Goal: Transaction & Acquisition: Purchase product/service

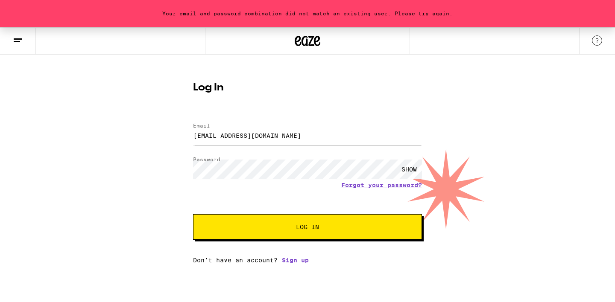
click at [249, 202] on form "Email Email [EMAIL_ADDRESS][DOMAIN_NAME] Password Password SHOW Forgot your pas…" at bounding box center [307, 177] width 229 height 126
click at [193, 157] on div at bounding box center [193, 157] width 0 height 0
click at [193, 123] on div at bounding box center [193, 123] width 0 height 0
type input "[EMAIL_ADDRESS][DOMAIN_NAME]"
click at [193, 157] on div at bounding box center [193, 157] width 0 height 0
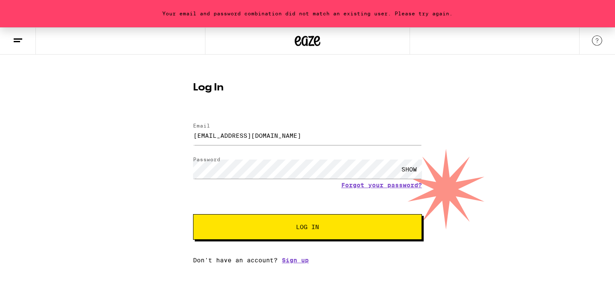
click at [345, 216] on form "Email Email [EMAIL_ADDRESS][DOMAIN_NAME] Password Password SHOW Forgot your pas…" at bounding box center [307, 177] width 229 height 126
click at [339, 230] on span "Log In" at bounding box center [308, 227] width 160 height 6
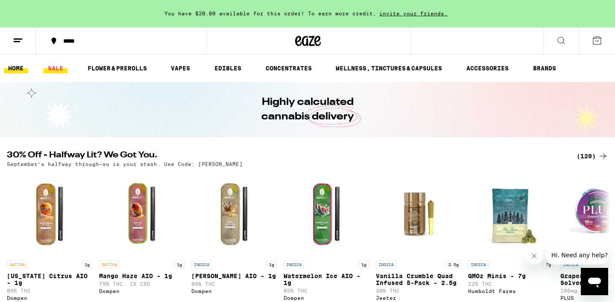
click at [51, 73] on link "SALE" at bounding box center [56, 68] width 24 height 10
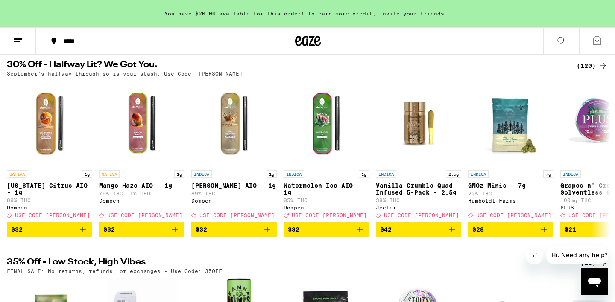
scroll to position [66, 0]
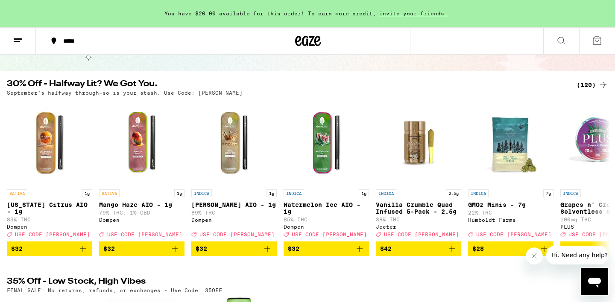
click at [19, 39] on icon at bounding box center [18, 40] width 10 height 10
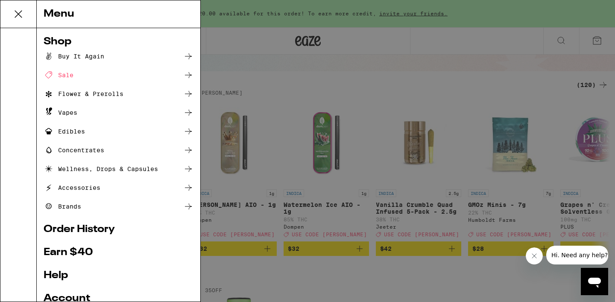
click at [387, 69] on div "Menu Shop Buy It Again Sale Flower & Prerolls Vapes Edibles Concentrates Wellne…" at bounding box center [307, 151] width 615 height 302
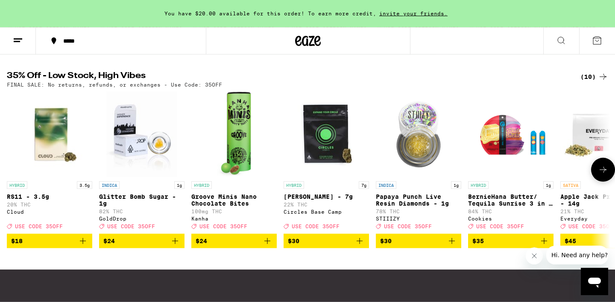
scroll to position [271, 0]
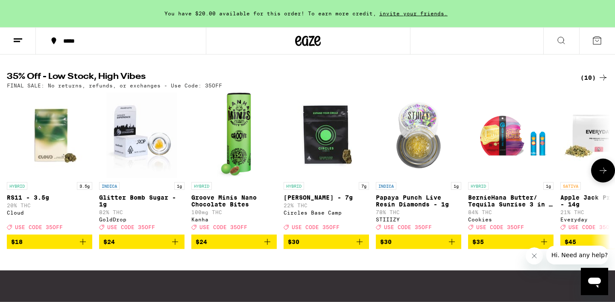
click at [532, 111] on img "Open page for BernieHana Butter/ Tequila Sunrise 3 in 1 AIO - 1g from Cookies" at bounding box center [510, 135] width 85 height 85
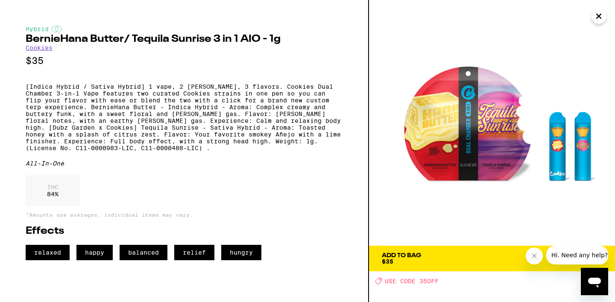
click at [593, 22] on icon "Close" at bounding box center [598, 16] width 10 height 13
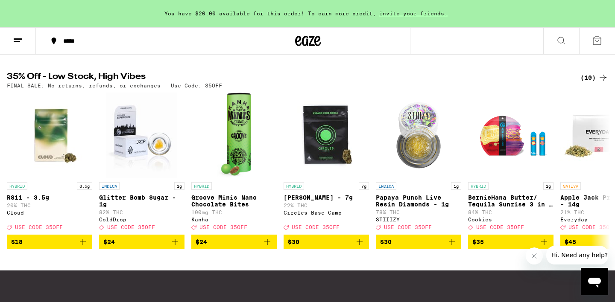
click at [590, 83] on div "(10)" at bounding box center [594, 78] width 28 height 10
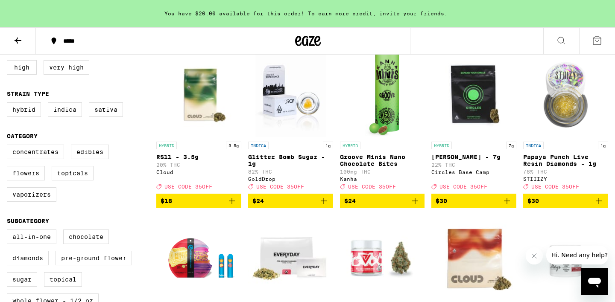
scroll to position [154, 0]
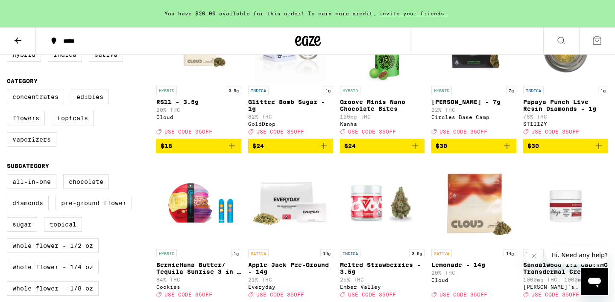
click at [48, 147] on label "Vaporizers" at bounding box center [32, 139] width 50 height 15
click at [9, 91] on input "Vaporizers" at bounding box center [9, 91] width 0 height 0
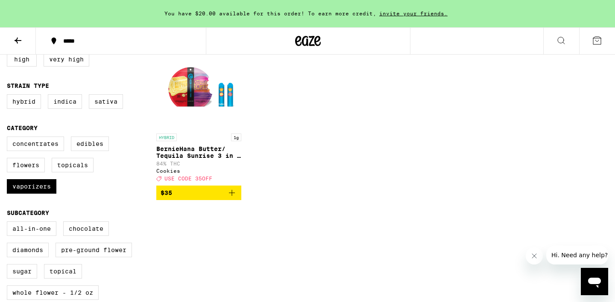
scroll to position [107, 0]
checkbox input "false"
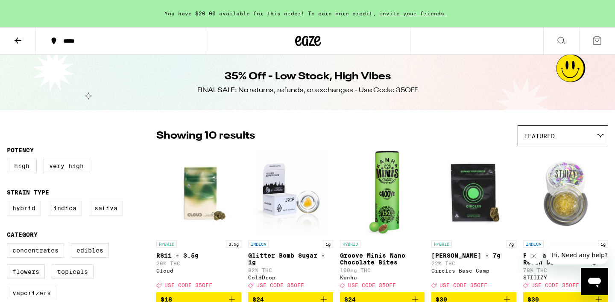
click at [21, 40] on icon at bounding box center [18, 41] width 7 height 6
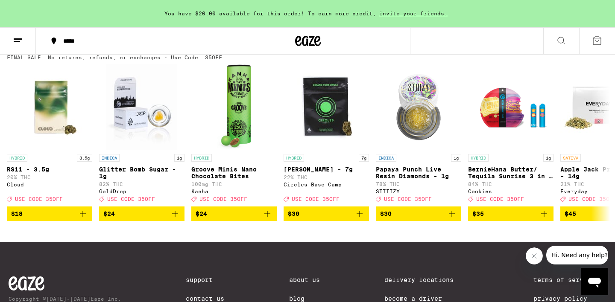
scroll to position [294, 0]
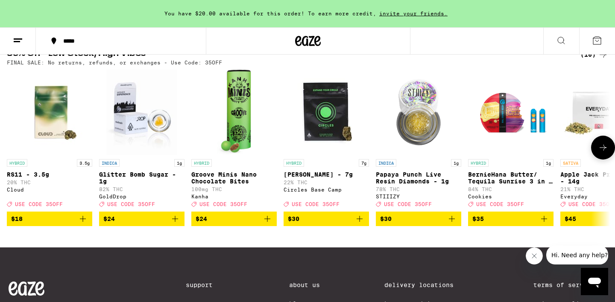
click at [600, 153] on icon at bounding box center [603, 148] width 10 height 10
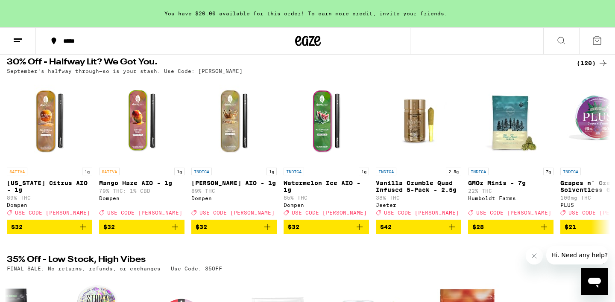
scroll to position [86, 0]
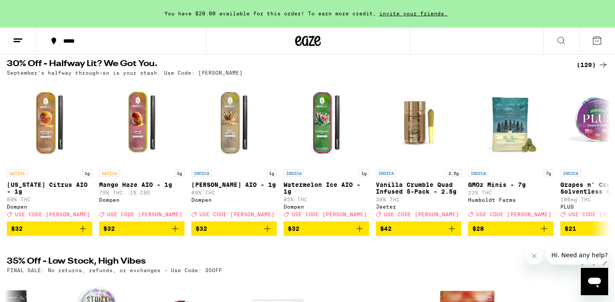
click at [593, 64] on div "(120)" at bounding box center [592, 65] width 32 height 10
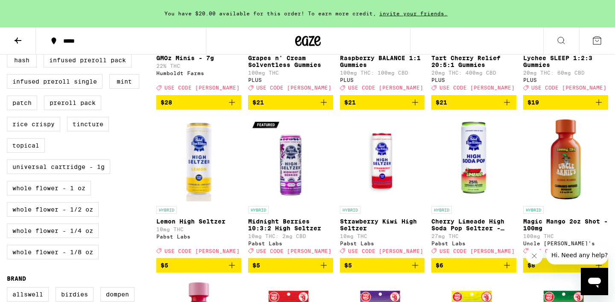
scroll to position [388, 0]
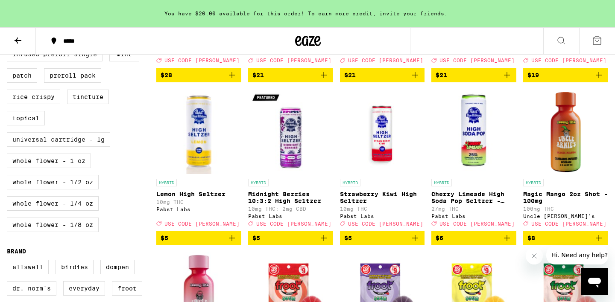
click at [49, 147] on label "Universal Cartridge - 1g" at bounding box center [58, 139] width 103 height 15
checkbox input "true"
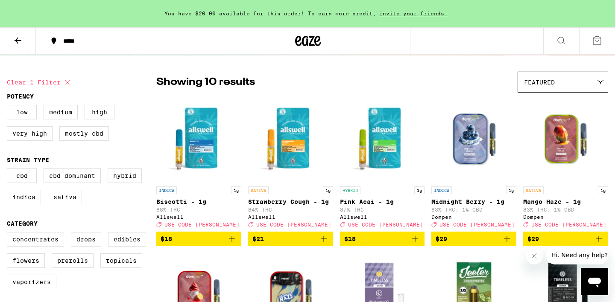
scroll to position [84, 0]
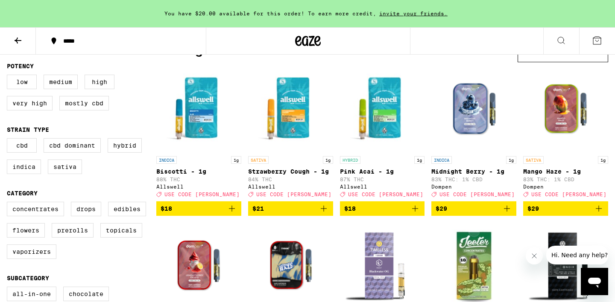
click at [236, 214] on icon "Add to bag" at bounding box center [232, 209] width 10 height 10
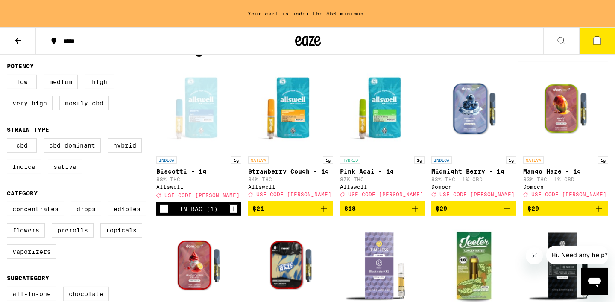
click at [507, 210] on icon "Add to bag" at bounding box center [507, 209] width 10 height 10
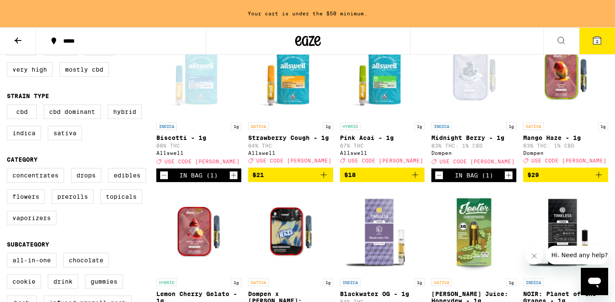
scroll to position [0, 0]
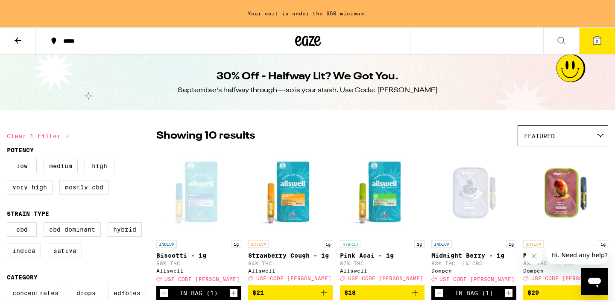
click at [17, 48] on button at bounding box center [18, 41] width 36 height 27
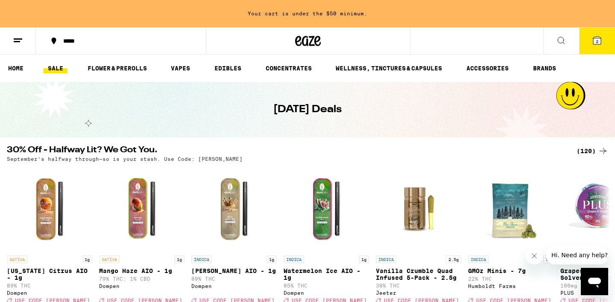
click at [20, 76] on ul "HOME SALE FLOWER & PREROLLS VAPES EDIBLES CONCENTRATES WELLNESS, TINCTURES & CA…" at bounding box center [307, 68] width 615 height 27
click at [15, 67] on link "HOME" at bounding box center [16, 68] width 24 height 10
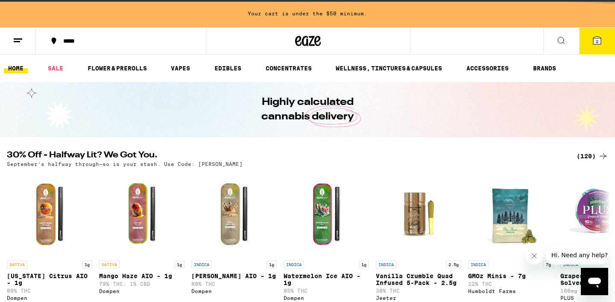
click at [22, 37] on icon at bounding box center [18, 40] width 10 height 10
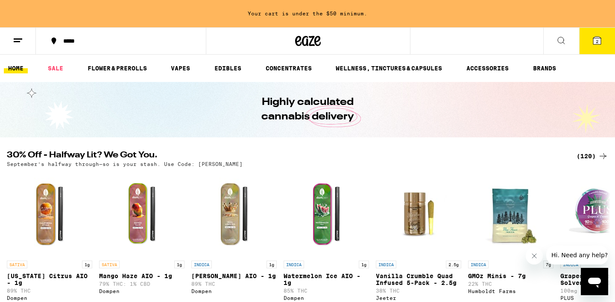
click at [13, 40] on icon at bounding box center [18, 40] width 10 height 10
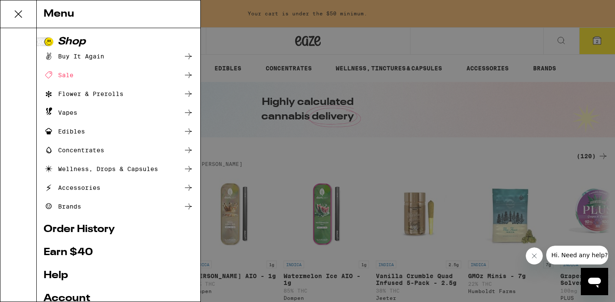
click at [67, 117] on div "Vapes" at bounding box center [61, 113] width 34 height 10
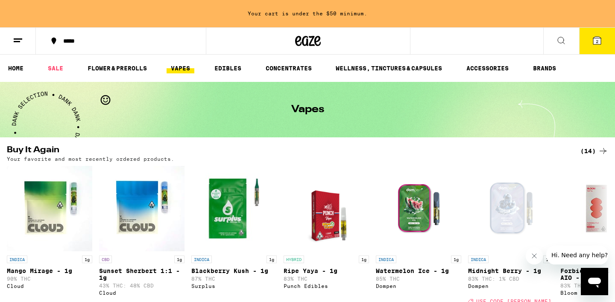
click at [25, 35] on button at bounding box center [18, 41] width 36 height 27
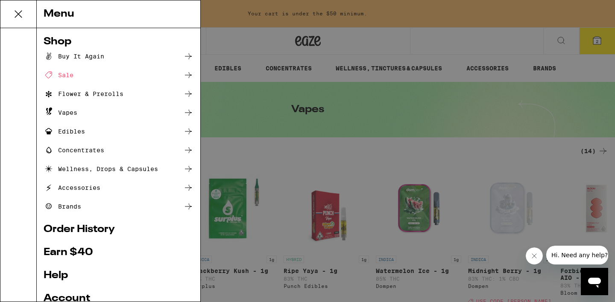
click at [244, 29] on div "Menu Shop Buy It Again Sale Flower & Prerolls Vapes Edibles Concentrates Wellne…" at bounding box center [307, 151] width 615 height 302
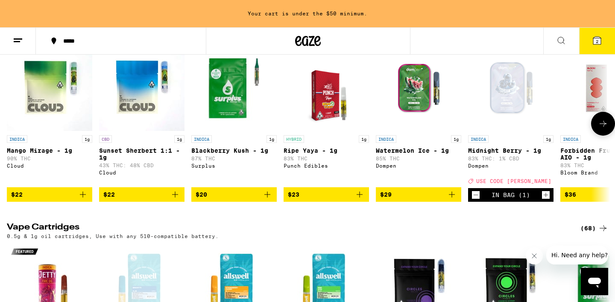
scroll to position [240, 0]
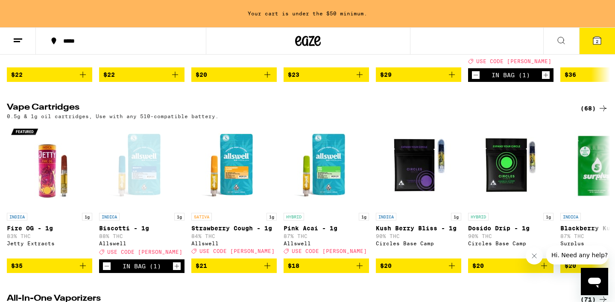
click at [579, 119] on div "0.5g & 1g oil cartridges, Use with any 510-compatible battery." at bounding box center [307, 117] width 601 height 6
click at [595, 114] on div "(68)" at bounding box center [594, 108] width 28 height 10
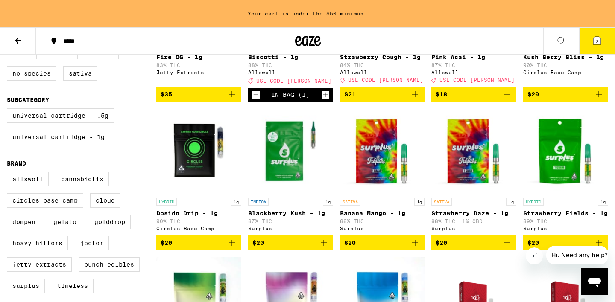
scroll to position [198, 0]
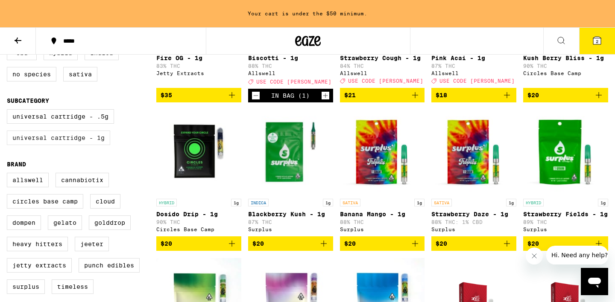
click at [93, 145] on label "Universal Cartridge - 1g" at bounding box center [58, 138] width 103 height 15
click at [9, 111] on input "Universal Cartridge - 1g" at bounding box center [9, 111] width 0 height 0
checkbox input "true"
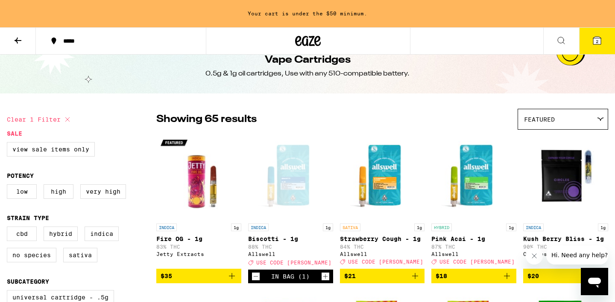
scroll to position [16, 0]
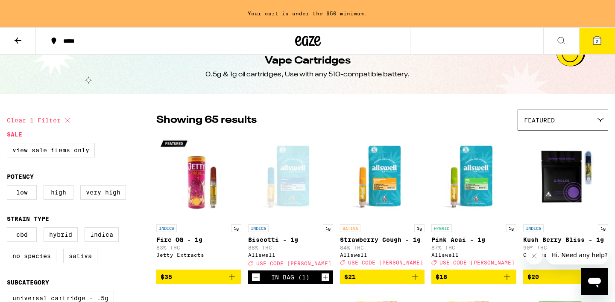
click at [526, 123] on span "Featured" at bounding box center [539, 120] width 31 height 7
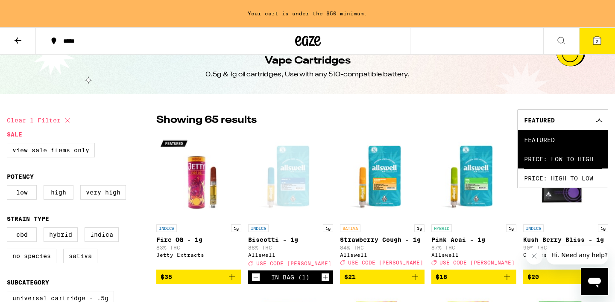
click at [536, 156] on span "Price: Low to High" at bounding box center [563, 158] width 78 height 19
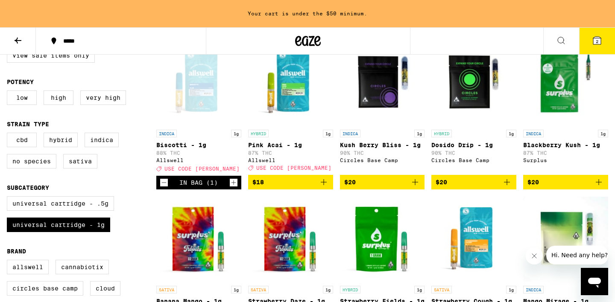
scroll to position [111, 0]
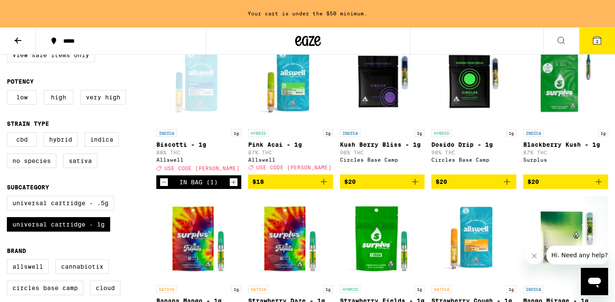
click at [596, 185] on icon "Add to bag" at bounding box center [599, 182] width 6 height 6
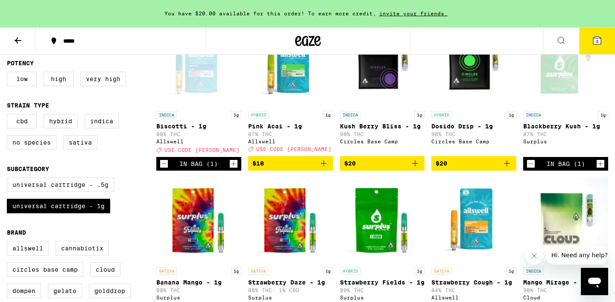
scroll to position [130, 0]
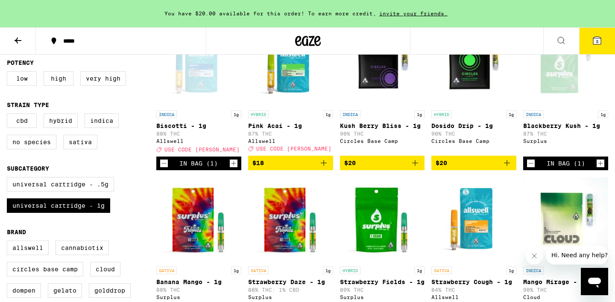
click at [530, 169] on icon "Decrement" at bounding box center [531, 163] width 8 height 10
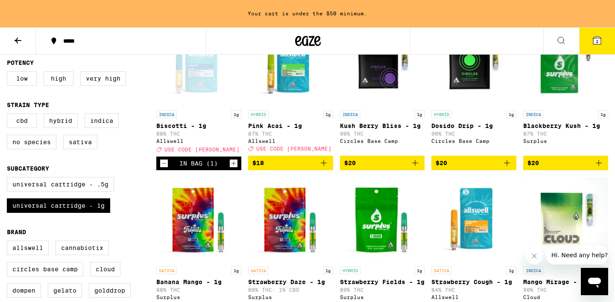
click at [413, 167] on icon "Add to bag" at bounding box center [415, 163] width 10 height 10
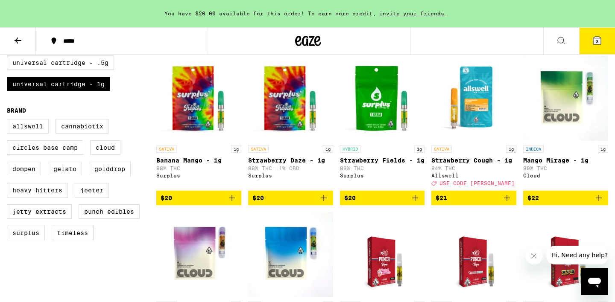
scroll to position [250, 0]
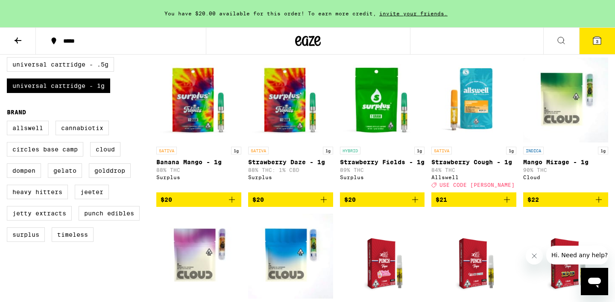
click at [600, 205] on icon "Add to bag" at bounding box center [598, 200] width 10 height 10
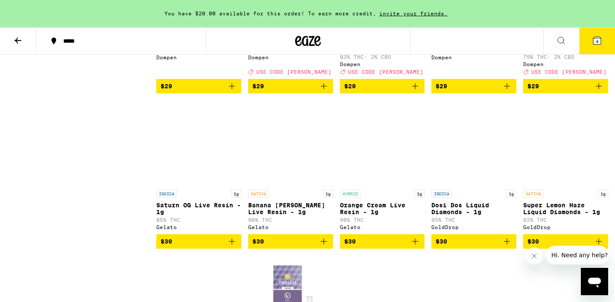
scroll to position [837, 0]
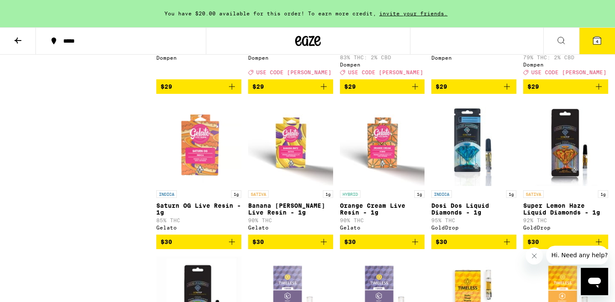
click at [510, 247] on icon "Add to bag" at bounding box center [507, 242] width 10 height 10
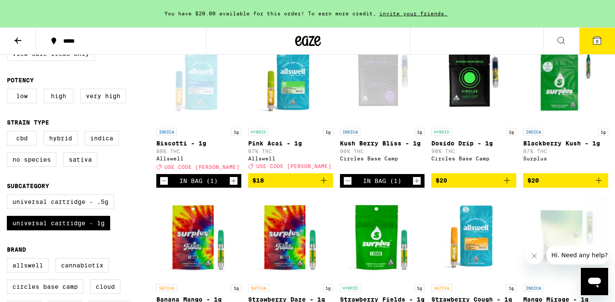
scroll to position [0, 0]
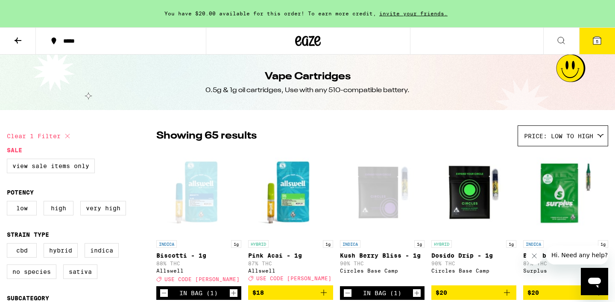
click at [596, 43] on span "5" at bounding box center [597, 41] width 3 height 5
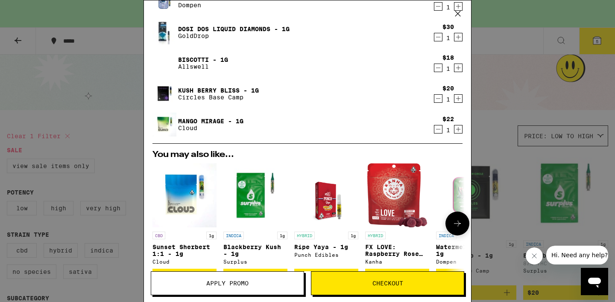
scroll to position [219, 0]
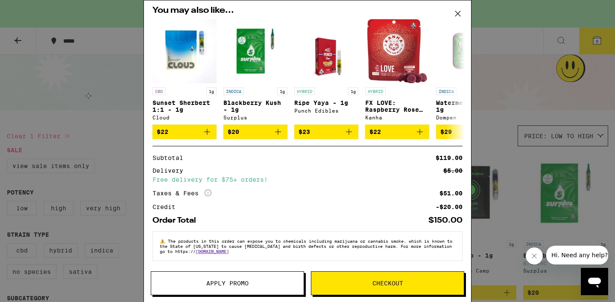
click at [275, 286] on span "Apply Promo" at bounding box center [227, 283] width 152 height 6
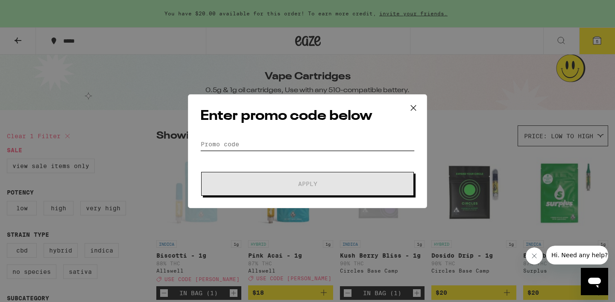
click at [249, 149] on input "Promo Code" at bounding box center [307, 144] width 214 height 13
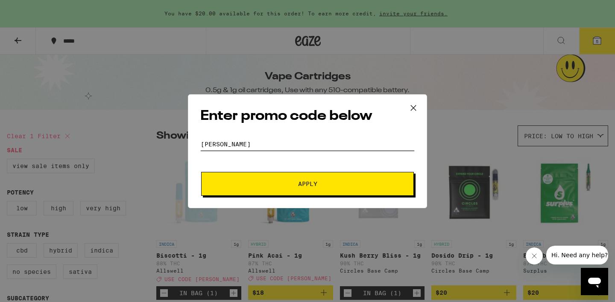
type input "[PERSON_NAME]"
click at [252, 181] on button "Apply" at bounding box center [307, 184] width 213 height 24
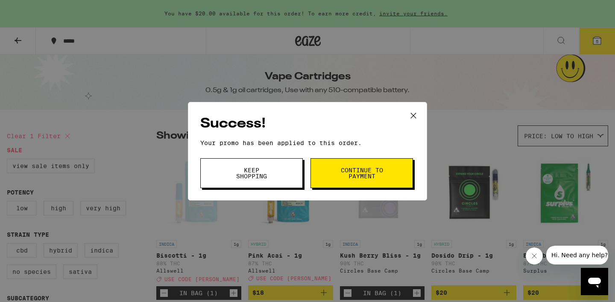
click at [339, 181] on button "Continue to payment" at bounding box center [361, 173] width 102 height 30
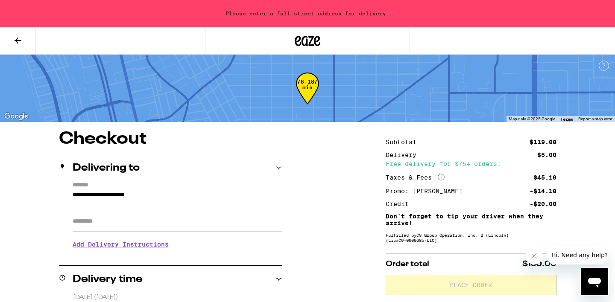
click at [25, 49] on button at bounding box center [18, 41] width 36 height 27
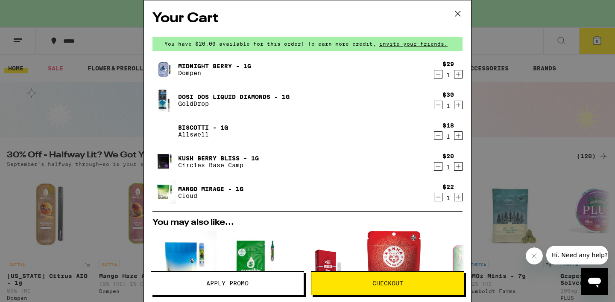
click at [438, 199] on icon "Decrement" at bounding box center [438, 197] width 8 height 10
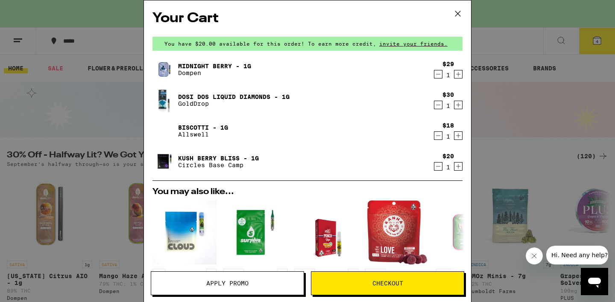
click at [459, 9] on icon at bounding box center [457, 13] width 13 height 13
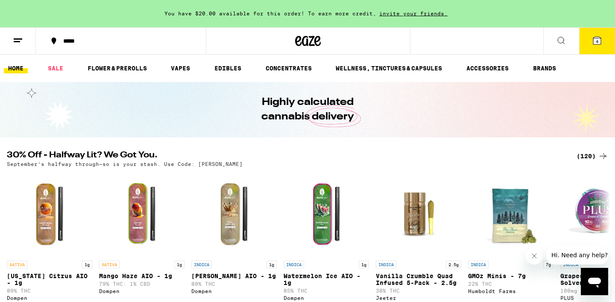
click at [47, 62] on ul "HOME SALE FLOWER & PREROLLS VAPES EDIBLES CONCENTRATES WELLNESS, TINCTURES & CA…" at bounding box center [307, 68] width 615 height 27
click at [51, 67] on link "SALE" at bounding box center [56, 68] width 24 height 10
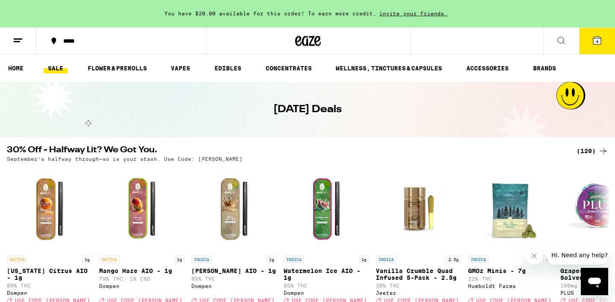
click at [587, 153] on div "(120)" at bounding box center [592, 151] width 32 height 10
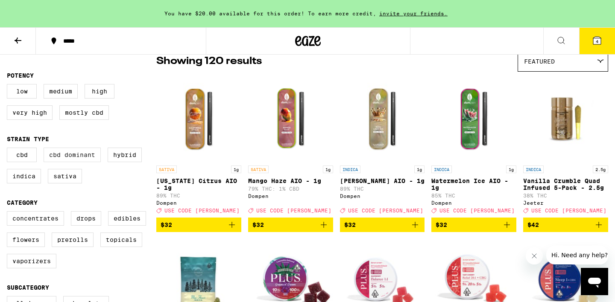
scroll to position [215, 0]
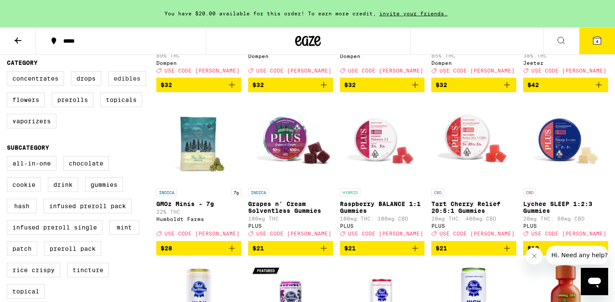
click at [122, 86] on label "Edibles" at bounding box center [127, 78] width 38 height 15
click at [9, 73] on input "Edibles" at bounding box center [9, 73] width 0 height 0
checkbox input "true"
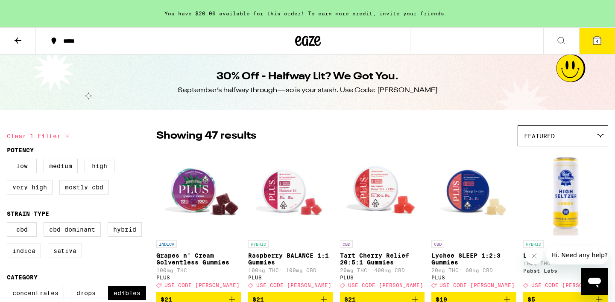
click at [518, 139] on div "Featured" at bounding box center [563, 136] width 90 height 20
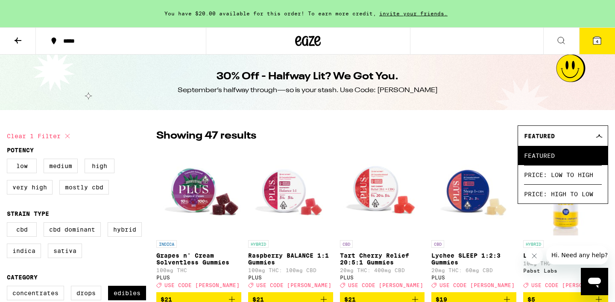
click at [456, 143] on div "Showing 47 results Featured Featured Price: Low to High Price: High to Low" at bounding box center [382, 136] width 452 height 21
click at [32, 35] on button at bounding box center [18, 41] width 36 height 27
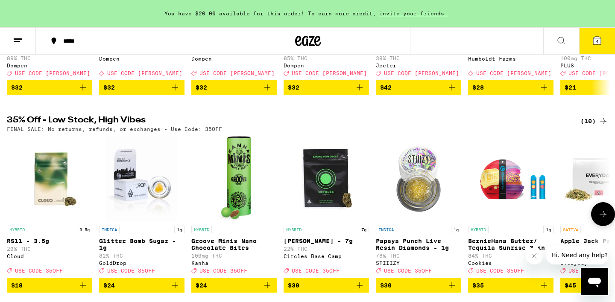
scroll to position [232, 0]
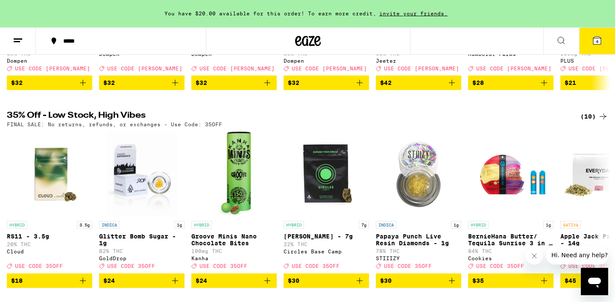
click at [595, 122] on div "(10)" at bounding box center [594, 116] width 28 height 10
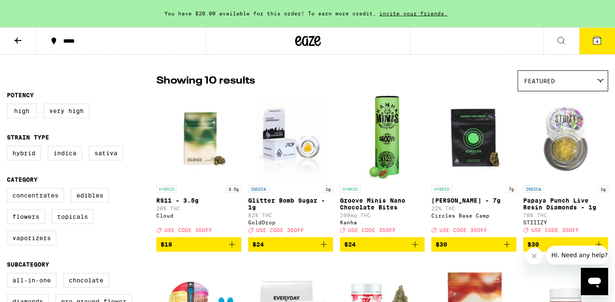
scroll to position [56, 0]
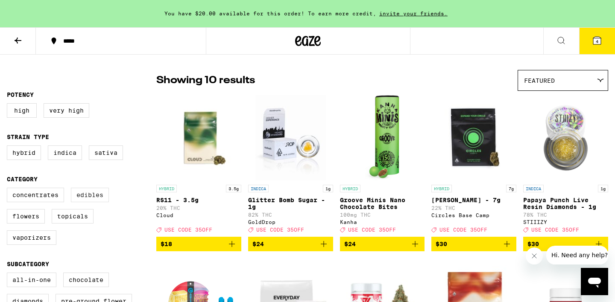
click at [88, 202] on label "Edibles" at bounding box center [90, 195] width 38 height 15
click at [9, 190] on input "Edibles" at bounding box center [9, 189] width 0 height 0
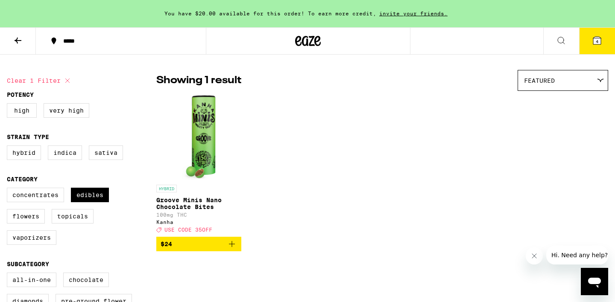
checkbox input "false"
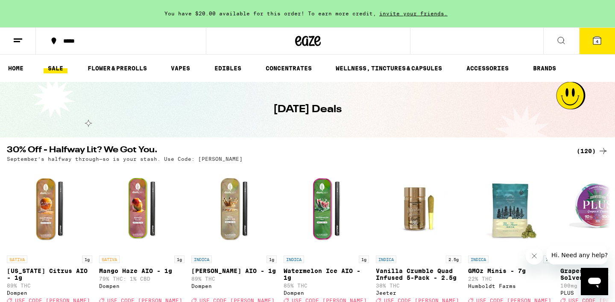
click at [586, 155] on div "(120)" at bounding box center [592, 151] width 32 height 10
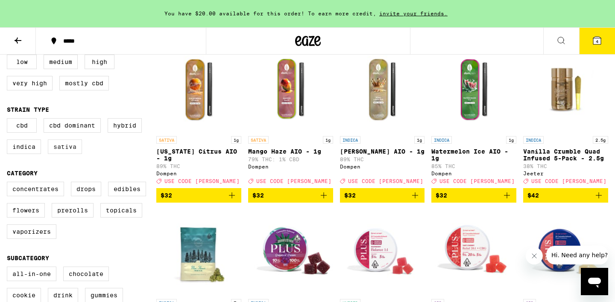
scroll to position [105, 0]
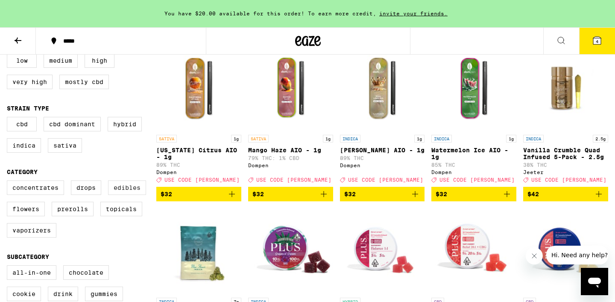
click at [127, 192] on label "Edibles" at bounding box center [127, 188] width 38 height 15
click at [9, 182] on input "Edibles" at bounding box center [9, 182] width 0 height 0
checkbox input "true"
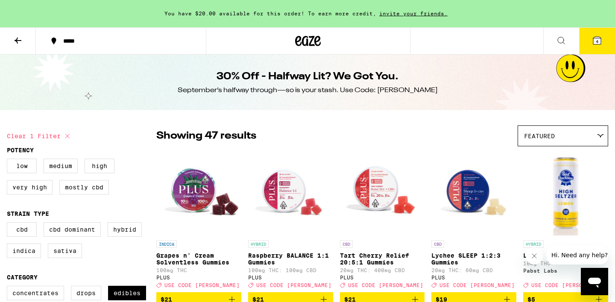
click at [562, 126] on div "Featured" at bounding box center [563, 136] width 90 height 20
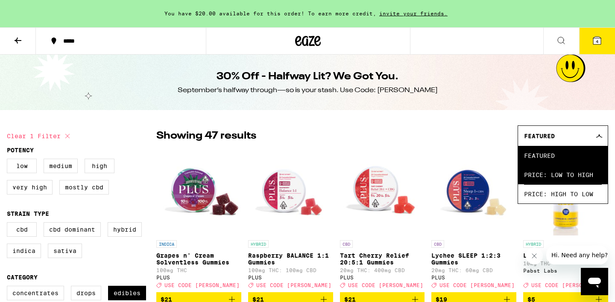
click at [547, 184] on span "Price: Low to High" at bounding box center [563, 174] width 78 height 19
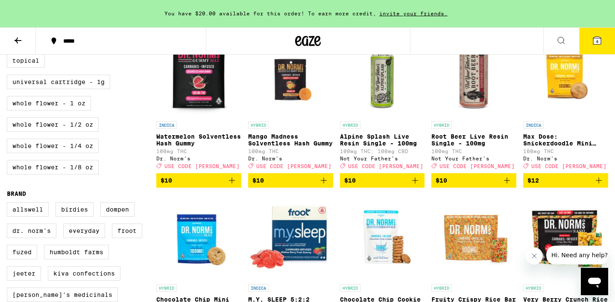
scroll to position [461, 0]
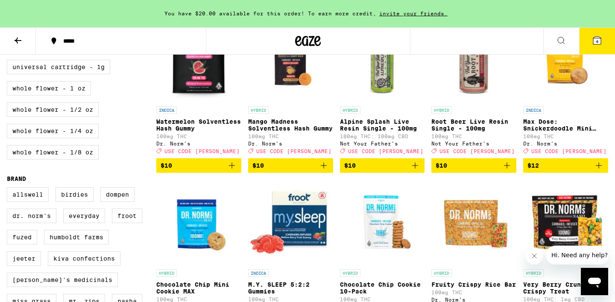
click at [195, 85] on img "Open page for Watermelon Solventless Hash Gummy from Dr. Norm's" at bounding box center [199, 59] width 82 height 85
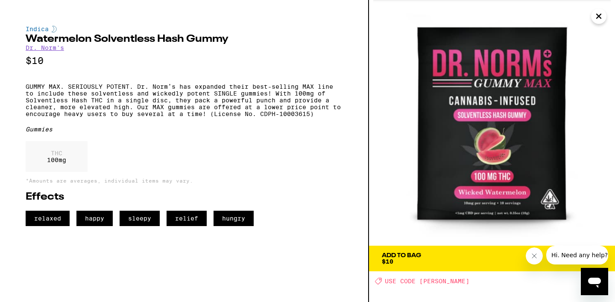
click at [596, 17] on icon "Close" at bounding box center [598, 16] width 10 height 13
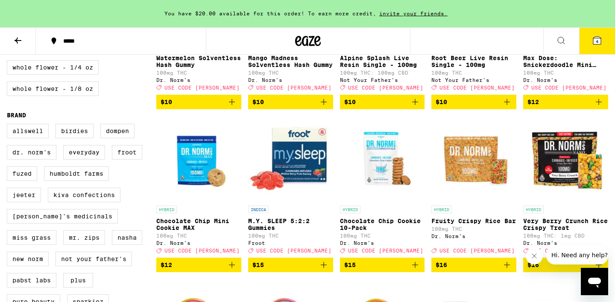
scroll to position [525, 0]
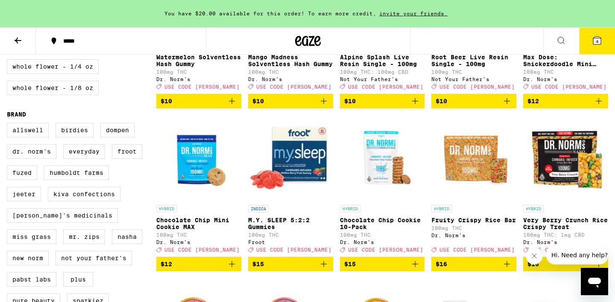
click at [305, 183] on img "Open page for M.Y. SLEEP 5:2:2 Gummies from Froot" at bounding box center [290, 157] width 85 height 85
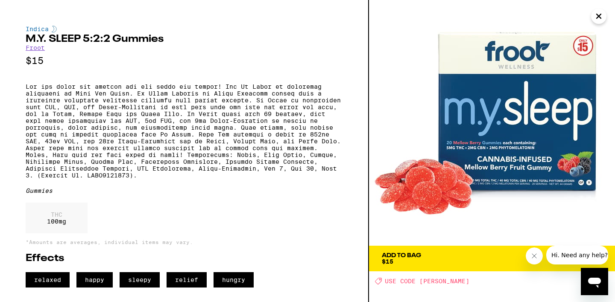
scroll to position [10, 0]
click at [600, 18] on icon "Close" at bounding box center [598, 16] width 4 height 4
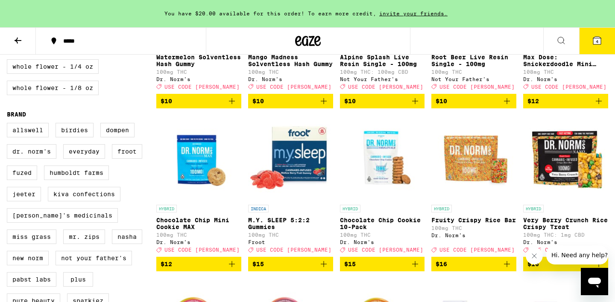
click at [320, 269] on icon "Add to bag" at bounding box center [323, 264] width 10 height 10
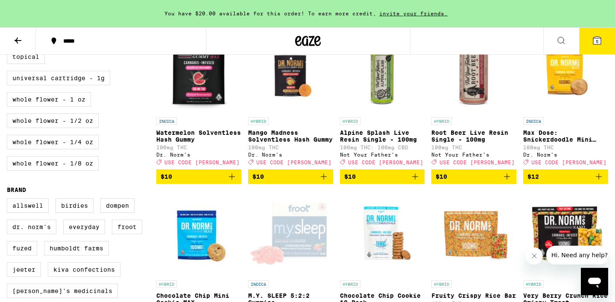
scroll to position [433, 0]
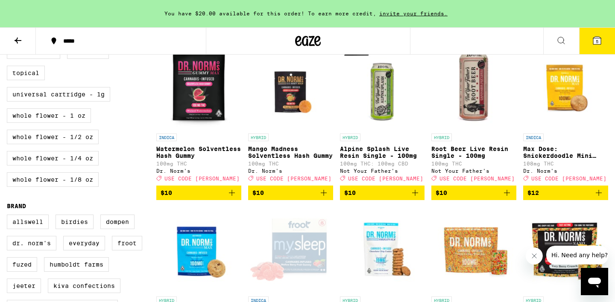
click at [232, 196] on icon "Add to bag" at bounding box center [232, 193] width 6 height 6
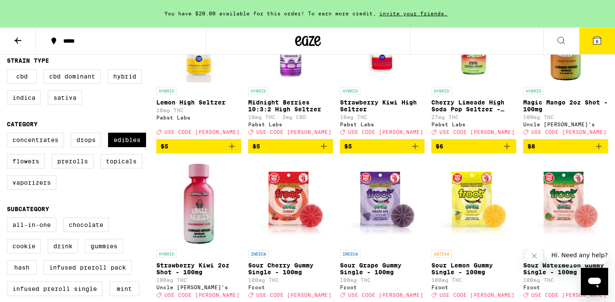
scroll to position [0, 0]
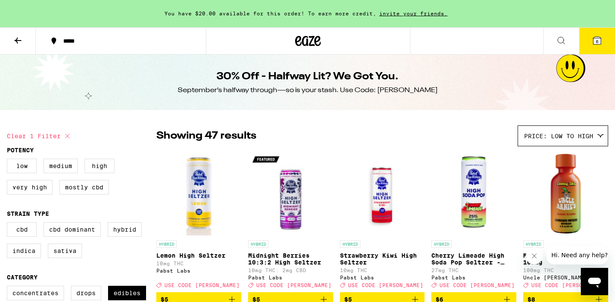
click at [599, 49] on button "6" at bounding box center [597, 41] width 36 height 26
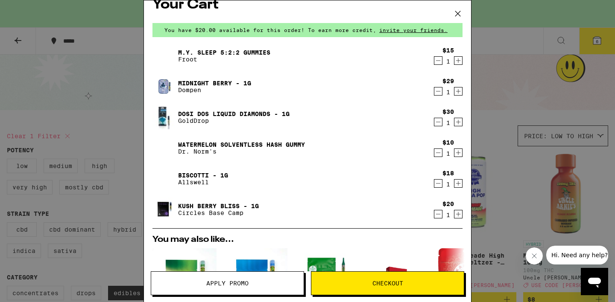
scroll to position [20, 0]
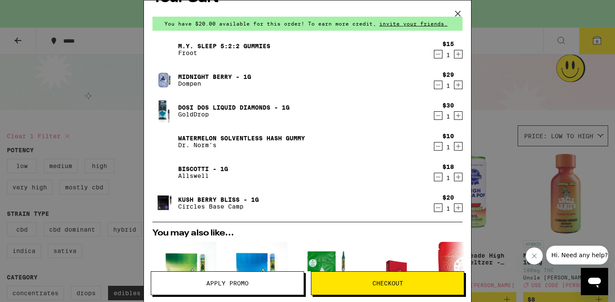
click at [266, 286] on span "Apply Promo" at bounding box center [227, 283] width 152 height 6
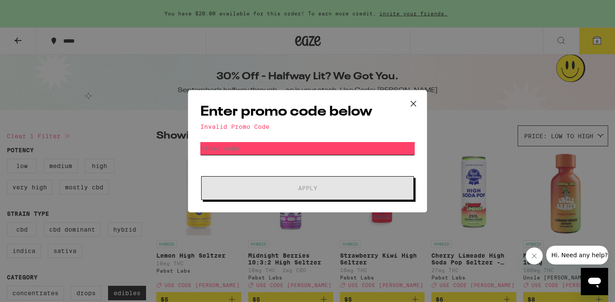
click at [267, 151] on input "Promo Code" at bounding box center [307, 148] width 214 height 13
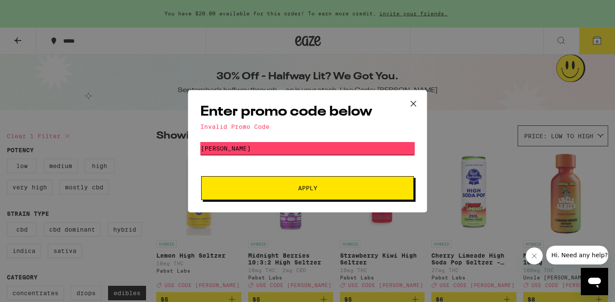
type input "[PERSON_NAME]"
click at [245, 200] on button "Apply" at bounding box center [307, 188] width 213 height 24
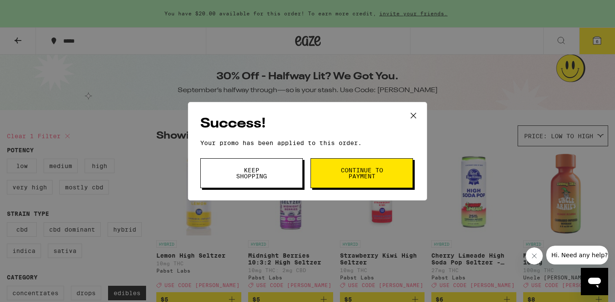
click at [345, 178] on span "Continue to payment" at bounding box center [362, 173] width 44 height 12
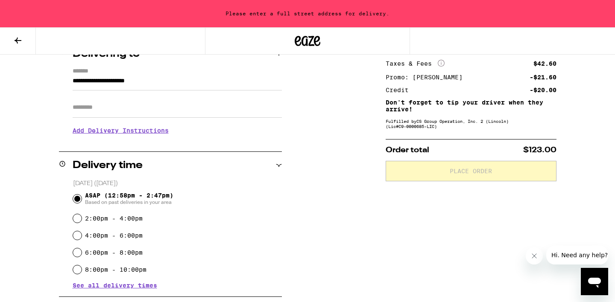
scroll to position [109, 0]
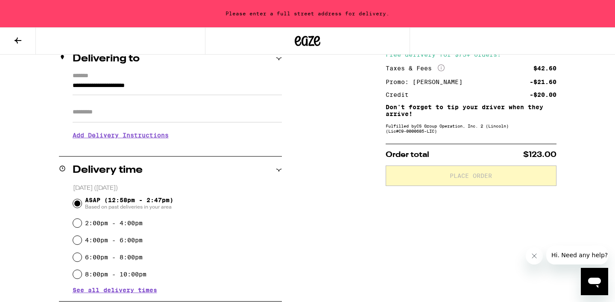
click at [234, 85] on input "**********" at bounding box center [177, 88] width 209 height 15
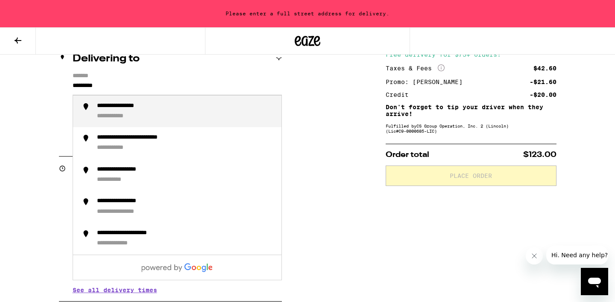
click at [177, 117] on div "**********" at bounding box center [186, 111] width 178 height 18
type input "**********"
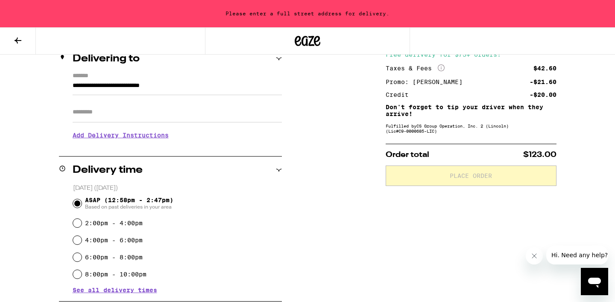
click at [177, 117] on input "Apt/Suite" at bounding box center [177, 112] width 209 height 20
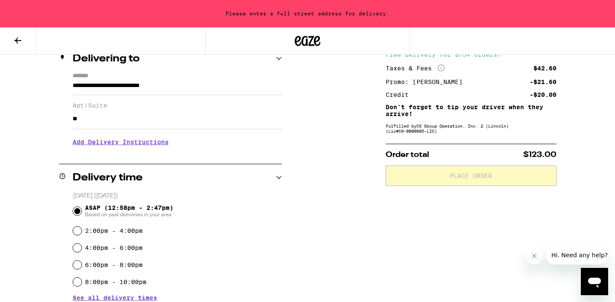
type input "**"
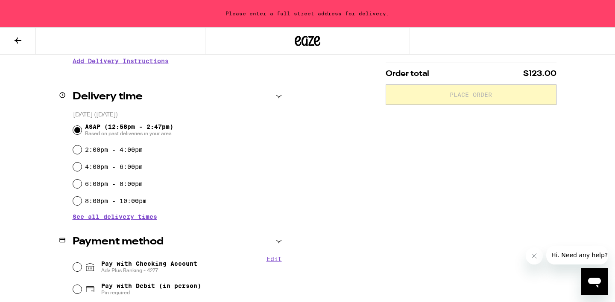
scroll to position [213, 0]
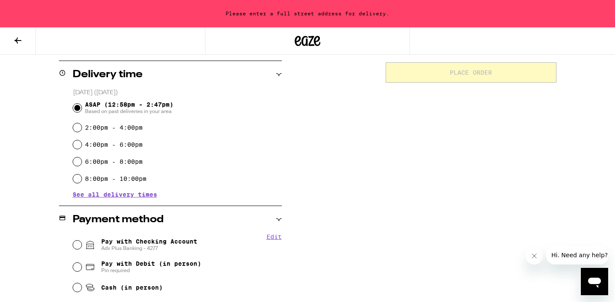
click at [161, 243] on span "Pay with Checking Account Adv Plus Banking - 4277" at bounding box center [149, 245] width 96 height 14
click at [82, 243] on input "Pay with Checking Account Adv Plus Banking - 4277" at bounding box center [77, 245] width 9 height 9
radio input "true"
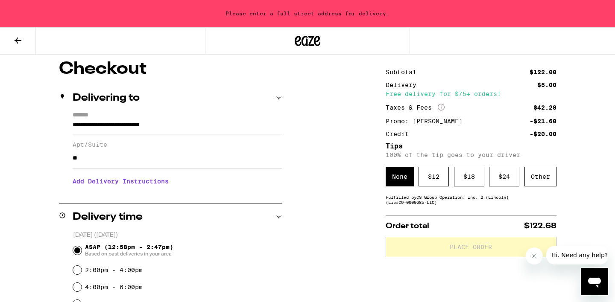
scroll to position [69, 0]
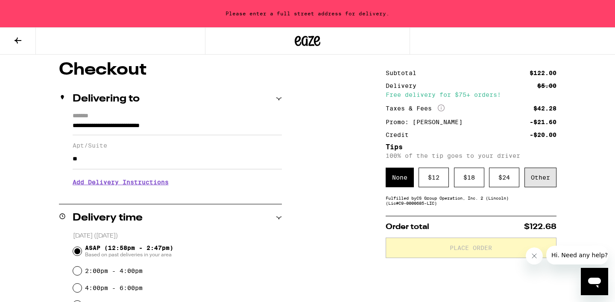
click at [537, 187] on div "Other" at bounding box center [540, 178] width 32 height 20
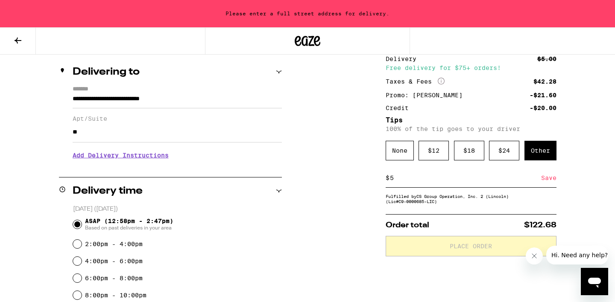
scroll to position [96, 0]
click at [466, 182] on input "5" at bounding box center [465, 179] width 152 height 8
click at [479, 182] on input "3" at bounding box center [465, 179] width 152 height 8
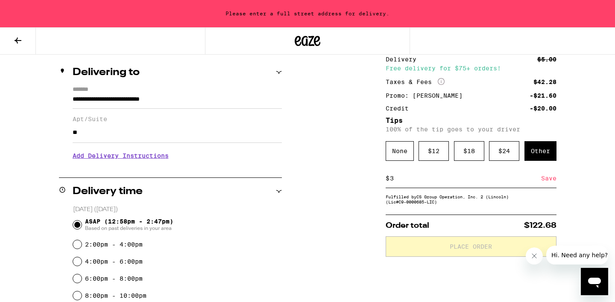
type input "5"
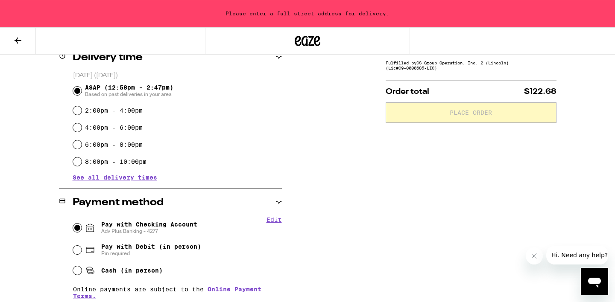
scroll to position [199, 0]
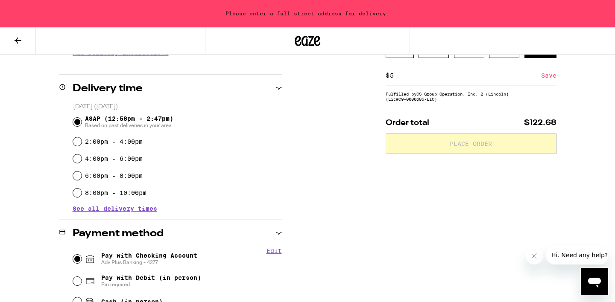
click at [544, 83] on div "Save" at bounding box center [548, 75] width 15 height 19
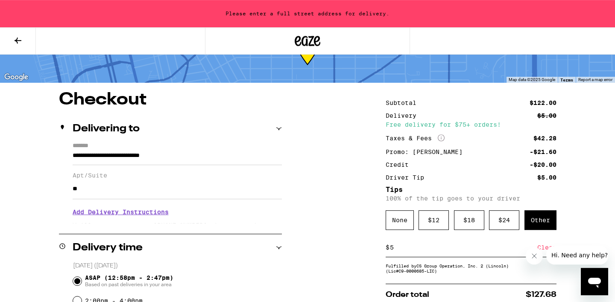
scroll to position [0, 0]
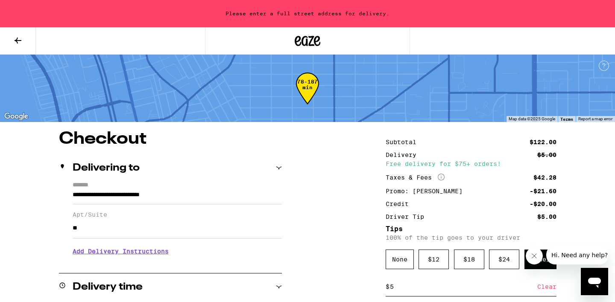
click at [174, 222] on input "**" at bounding box center [177, 228] width 209 height 20
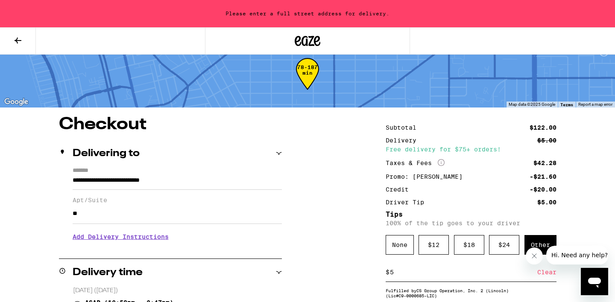
scroll to position [20, 0]
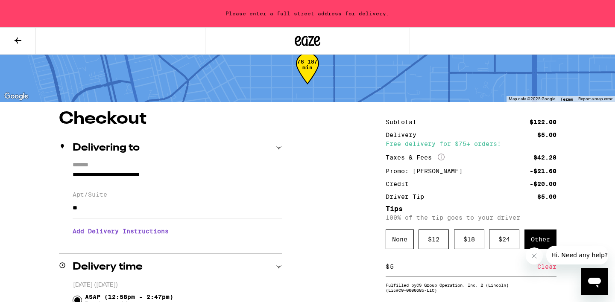
click at [225, 180] on input "**********" at bounding box center [177, 177] width 209 height 15
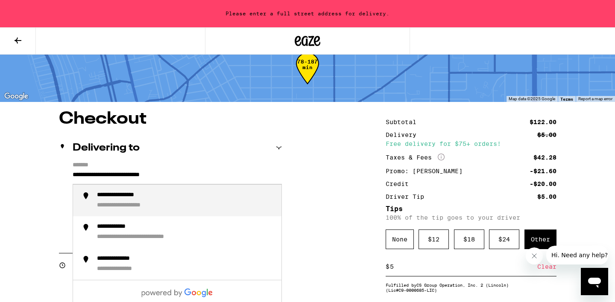
click at [194, 200] on div "**********" at bounding box center [186, 201] width 178 height 18
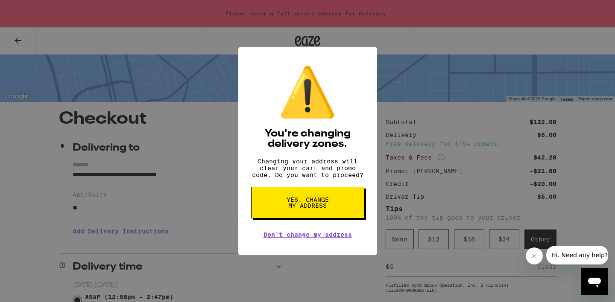
click at [302, 202] on span "Yes, change my address" at bounding box center [308, 203] width 44 height 12
type input "**********"
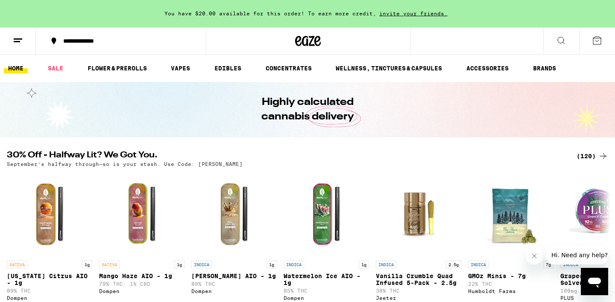
click at [605, 41] on button at bounding box center [597, 41] width 36 height 26
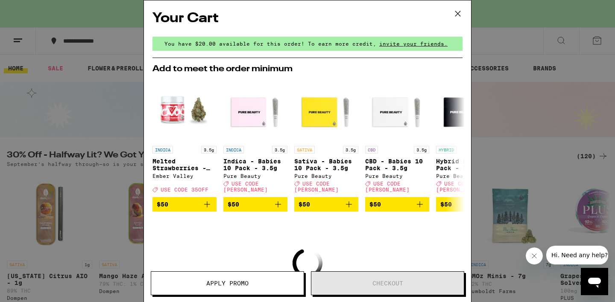
click at [456, 13] on icon at bounding box center [457, 13] width 13 height 13
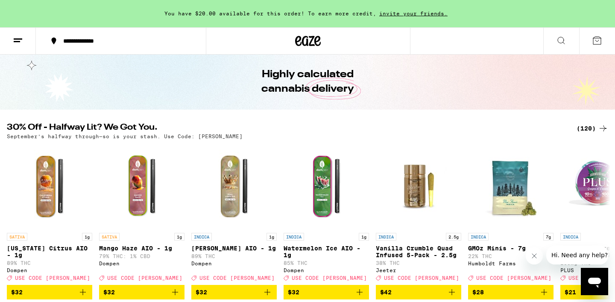
click at [586, 128] on div "(120)" at bounding box center [592, 128] width 32 height 10
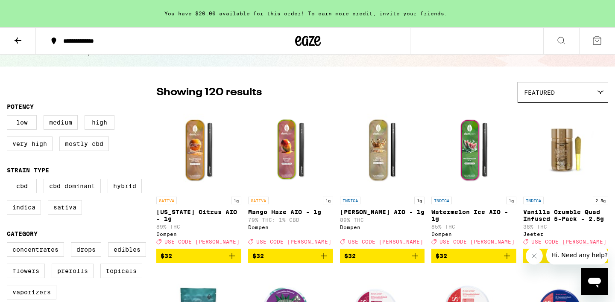
scroll to position [73, 0]
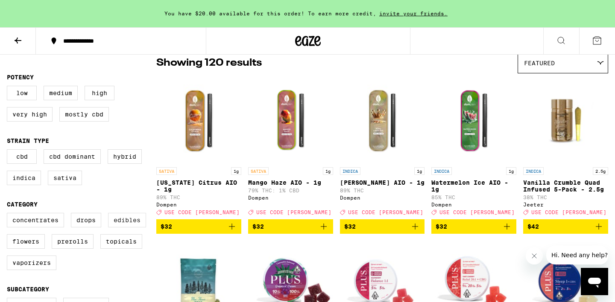
click at [111, 222] on label "Edibles" at bounding box center [127, 220] width 38 height 15
click at [9, 215] on input "Edibles" at bounding box center [9, 214] width 0 height 0
checkbox input "true"
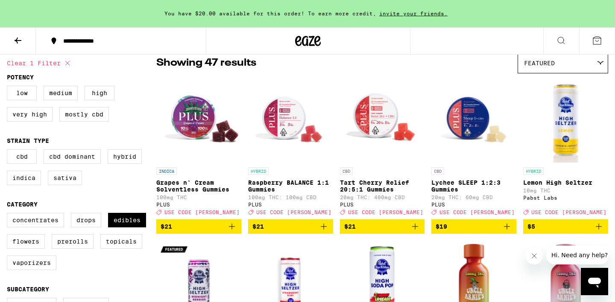
click at [553, 67] on span "Featured" at bounding box center [539, 63] width 31 height 7
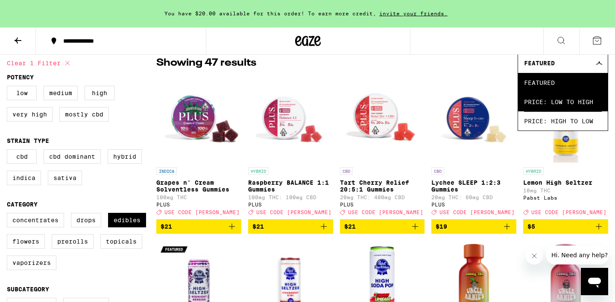
click at [543, 102] on span "Price: Low to High" at bounding box center [563, 101] width 78 height 19
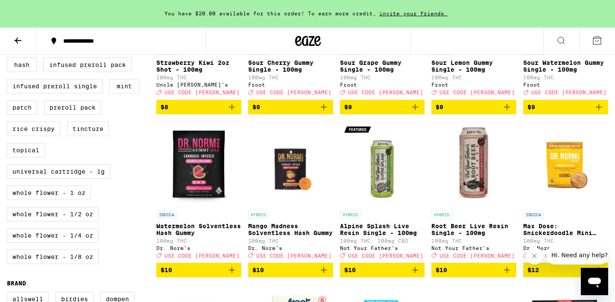
scroll to position [374, 0]
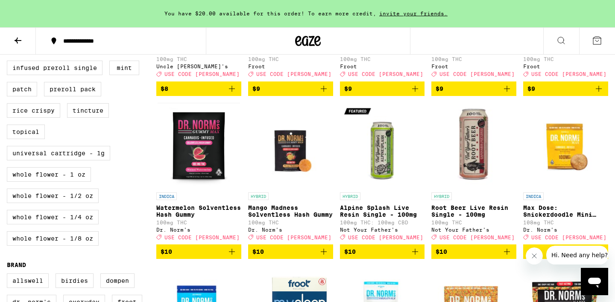
click at [237, 259] on button "$10" at bounding box center [198, 252] width 85 height 15
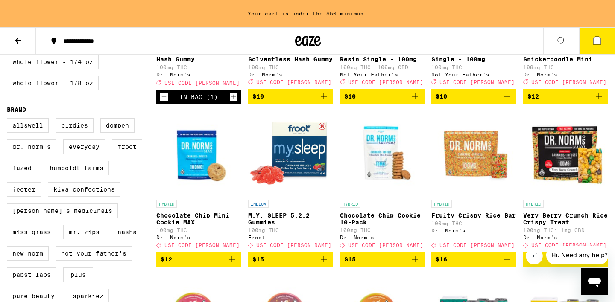
scroll to position [538, 0]
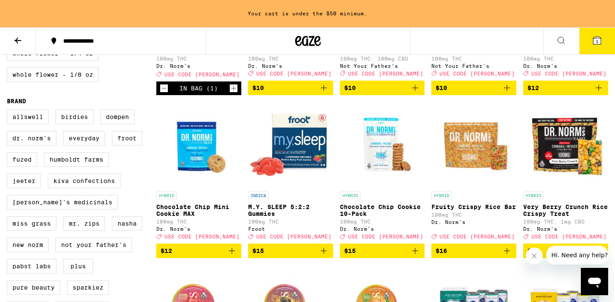
click at [312, 256] on span "$15" at bounding box center [290, 251] width 76 height 10
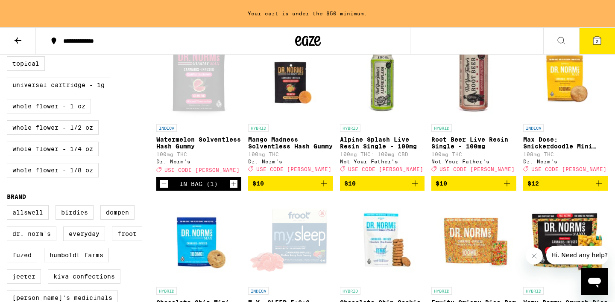
scroll to position [302, 0]
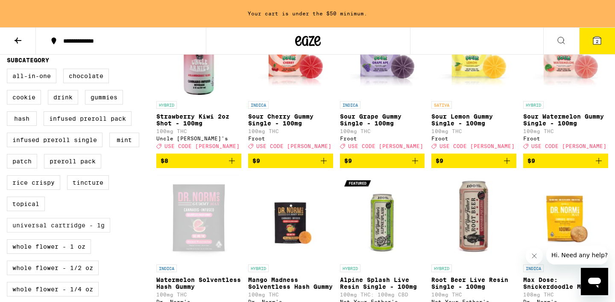
click at [95, 233] on label "Universal Cartridge - 1g" at bounding box center [58, 225] width 103 height 15
click at [9, 70] on input "Universal Cartridge - 1g" at bounding box center [9, 70] width 0 height 0
checkbox input "true"
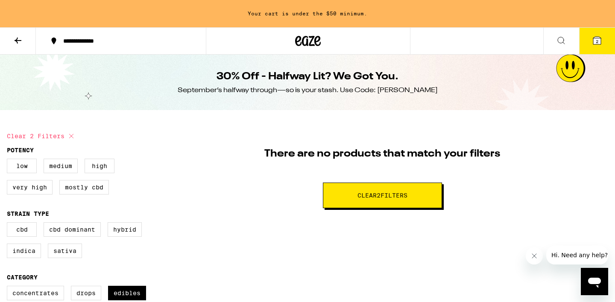
scroll to position [180, 0]
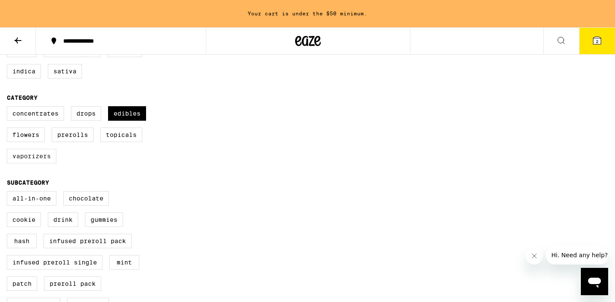
click at [48, 164] on label "Vaporizers" at bounding box center [32, 156] width 50 height 15
click at [9, 108] on input "Vaporizers" at bounding box center [9, 108] width 0 height 0
checkbox input "true"
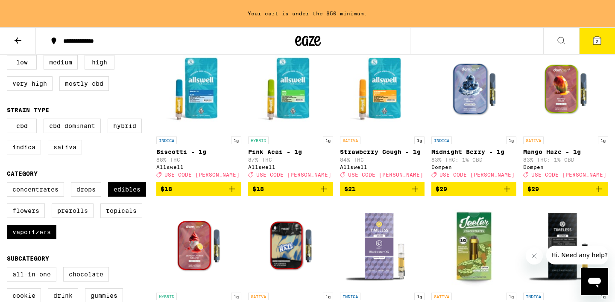
scroll to position [138, 0]
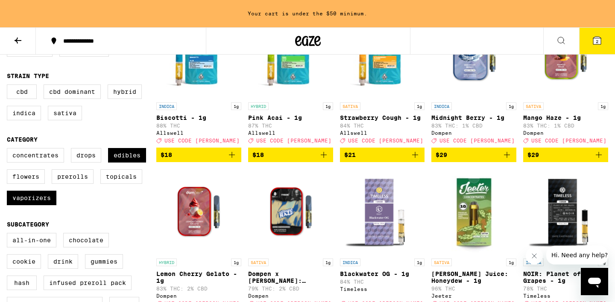
click at [230, 160] on icon "Add to bag" at bounding box center [232, 155] width 10 height 10
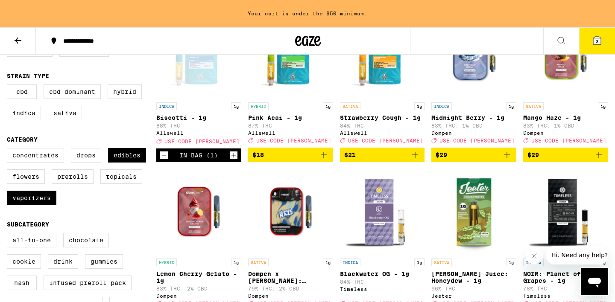
click at [488, 160] on span "$29" at bounding box center [473, 155] width 76 height 10
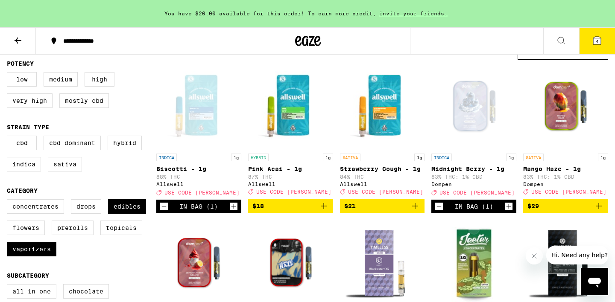
scroll to position [0, 0]
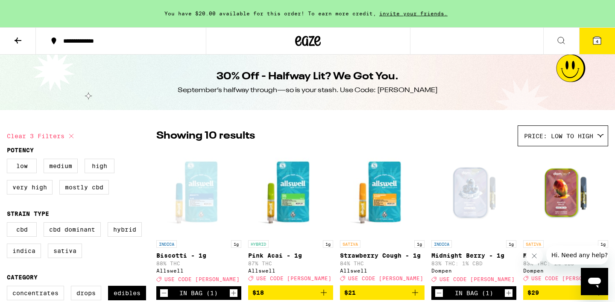
click at [24, 38] on button at bounding box center [18, 41] width 36 height 27
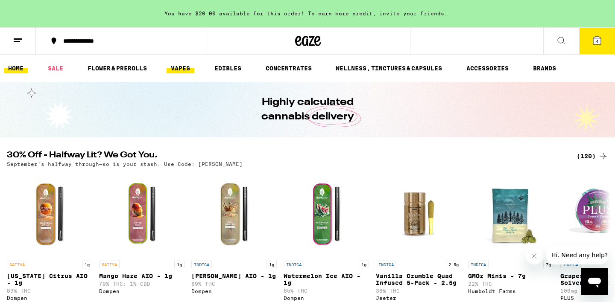
click at [179, 66] on link "VAPES" at bounding box center [181, 68] width 28 height 10
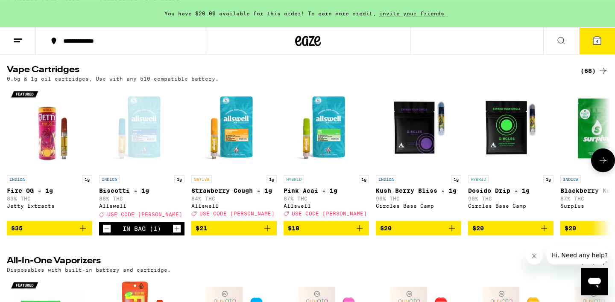
scroll to position [417, 0]
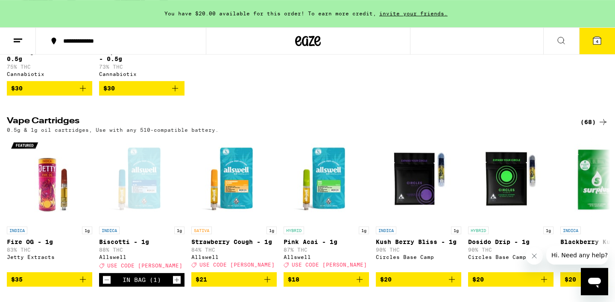
click at [594, 127] on div "(68)" at bounding box center [594, 122] width 28 height 10
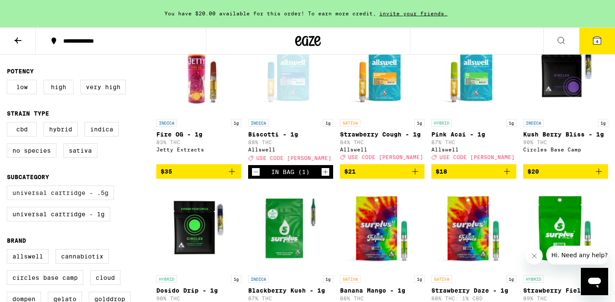
scroll to position [137, 0]
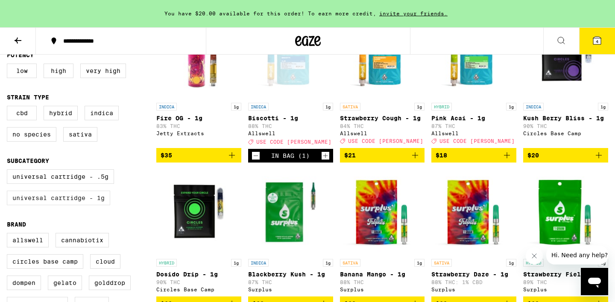
click at [78, 205] on label "Universal Cartridge - 1g" at bounding box center [58, 198] width 103 height 15
click at [9, 171] on input "Universal Cartridge - 1g" at bounding box center [9, 171] width 0 height 0
checkbox input "true"
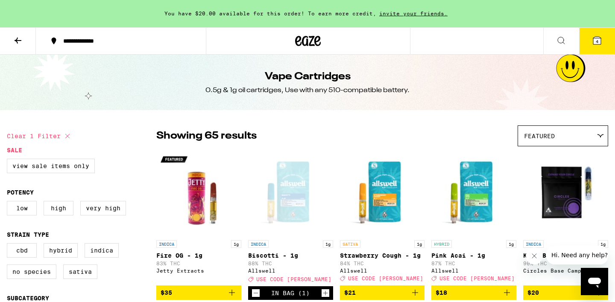
click at [543, 138] on span "Featured" at bounding box center [539, 136] width 31 height 7
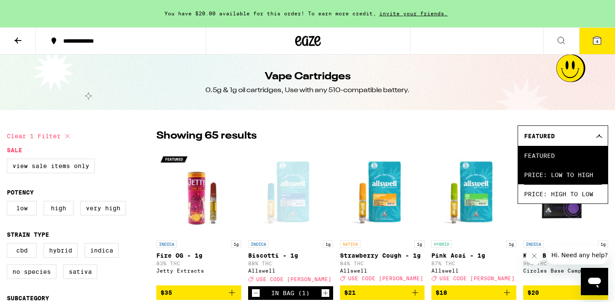
click at [543, 167] on span "Price: Low to High" at bounding box center [563, 174] width 78 height 19
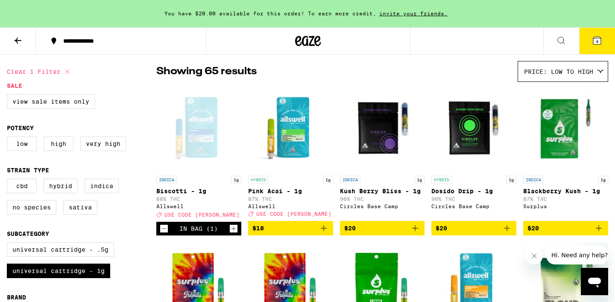
scroll to position [66, 0]
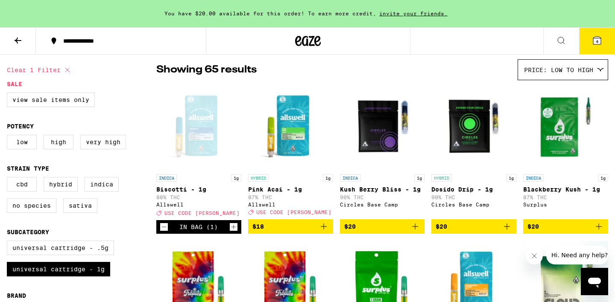
click at [410, 232] on span "$20" at bounding box center [382, 227] width 76 height 10
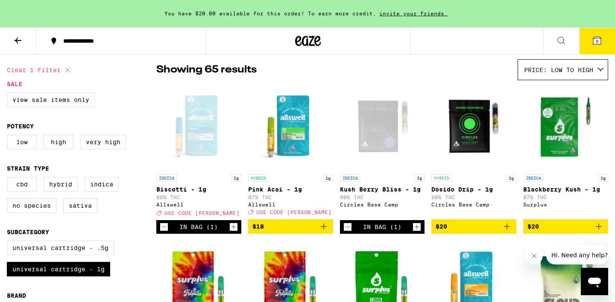
click at [597, 44] on span "5" at bounding box center [597, 41] width 3 height 5
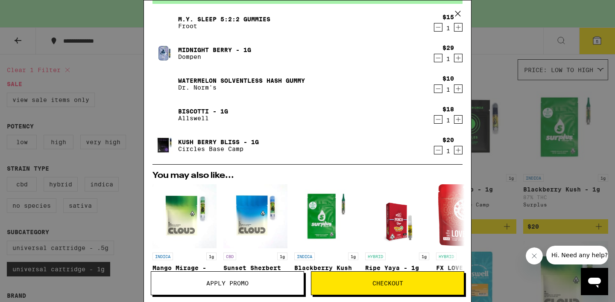
scroll to position [52, 0]
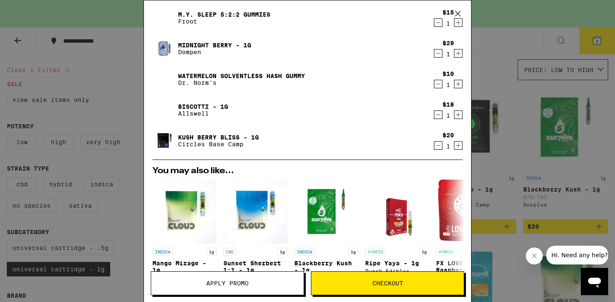
click at [255, 284] on span "Apply Promo" at bounding box center [227, 283] width 152 height 6
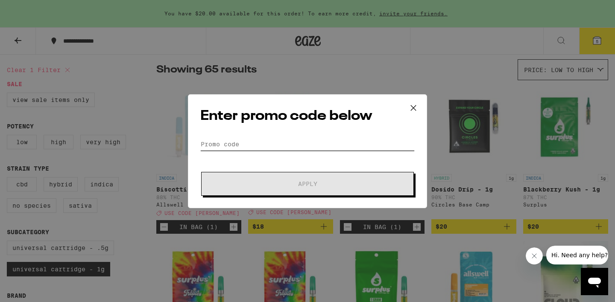
click at [264, 146] on input "Promo Code" at bounding box center [307, 144] width 214 height 13
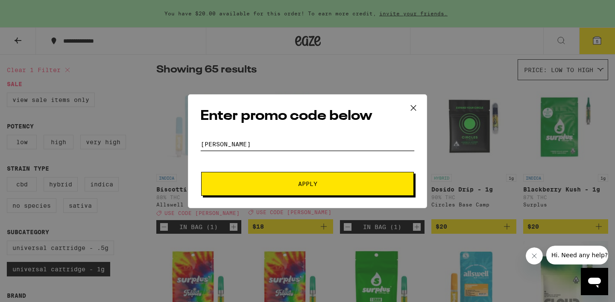
type input "[PERSON_NAME]"
click at [264, 178] on button "Apply" at bounding box center [307, 184] width 213 height 24
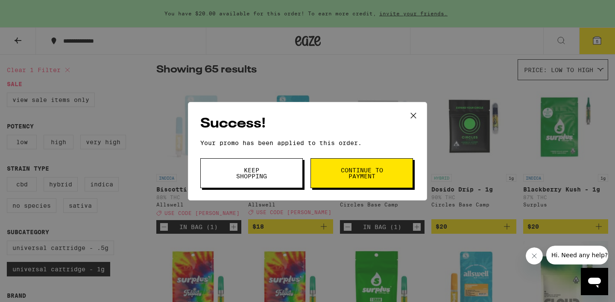
click at [334, 177] on button "Continue to payment" at bounding box center [361, 173] width 102 height 30
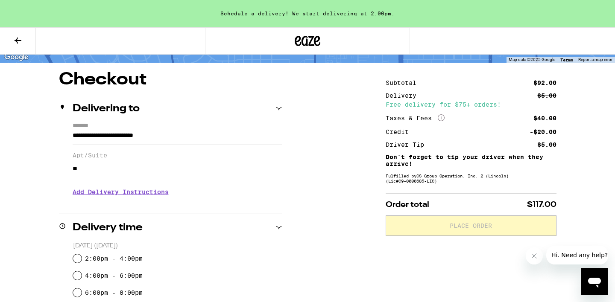
scroll to position [169, 0]
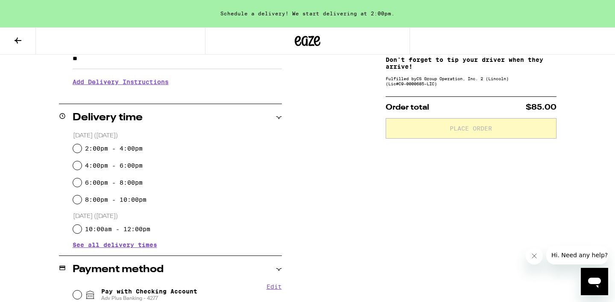
click at [135, 151] on label "2:00pm - 4:00pm" at bounding box center [114, 148] width 58 height 7
click at [82, 151] on input "2:00pm - 4:00pm" at bounding box center [77, 148] width 9 height 9
radio input "true"
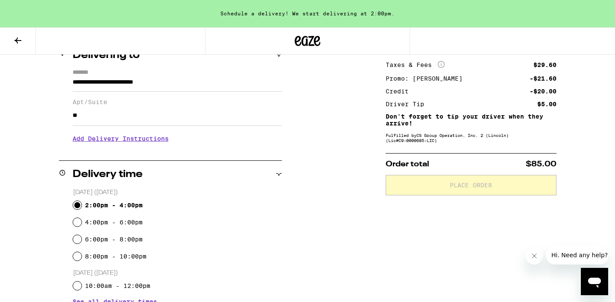
scroll to position [132, 0]
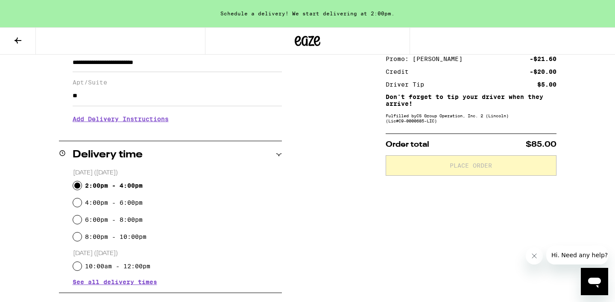
click at [124, 202] on label "4:00pm - 6:00pm" at bounding box center [114, 202] width 58 height 7
click at [82, 202] on input "4:00pm - 6:00pm" at bounding box center [77, 203] width 9 height 9
radio input "true"
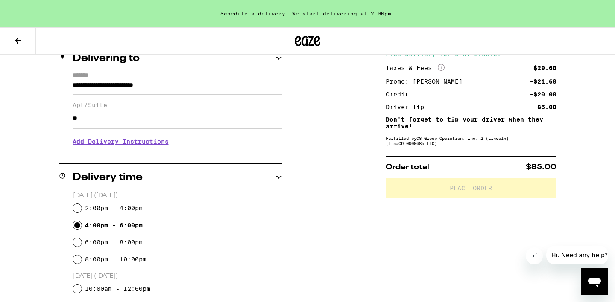
scroll to position [104, 0]
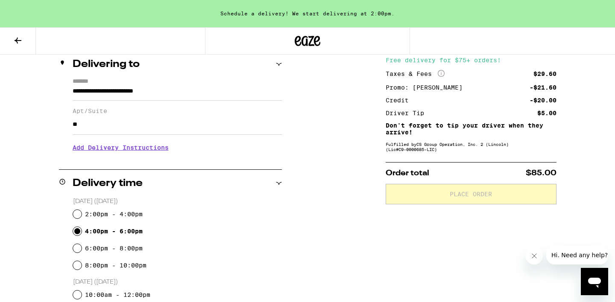
click at [122, 211] on label "2:00pm - 4:00pm" at bounding box center [114, 214] width 58 height 7
click at [82, 211] on input "2:00pm - 4:00pm" at bounding box center [77, 214] width 9 height 9
radio input "true"
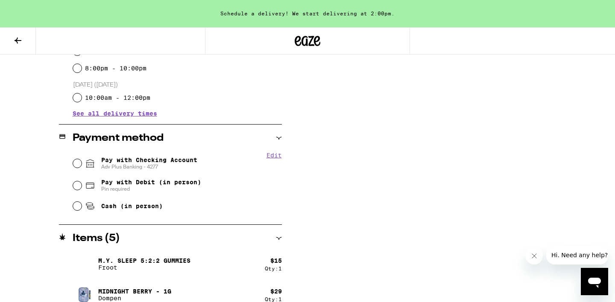
scroll to position [321, 0]
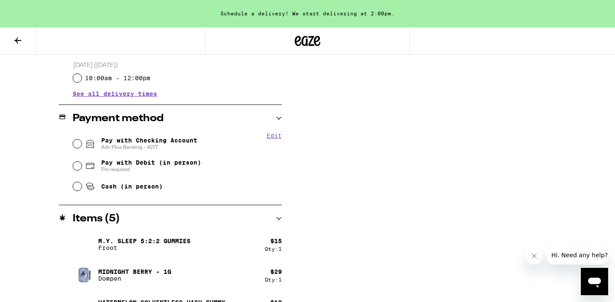
click at [130, 148] on span "Adv Plus Banking - 4277" at bounding box center [149, 147] width 96 height 7
click at [82, 148] on input "Pay with Checking Account Adv Plus Banking - 4277" at bounding box center [77, 144] width 9 height 9
radio input "true"
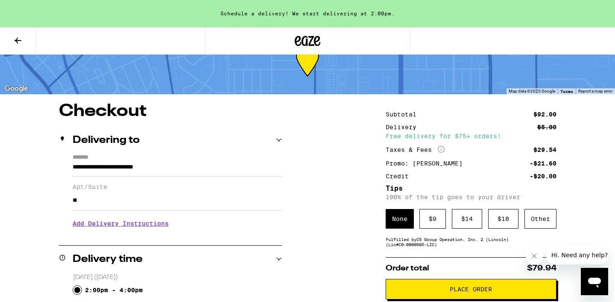
scroll to position [28, 0]
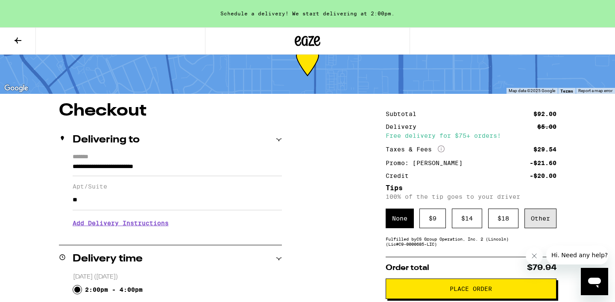
click at [535, 225] on div "Other" at bounding box center [540, 219] width 32 height 20
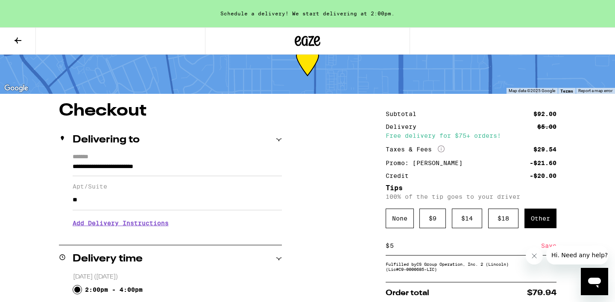
click at [463, 248] on input "5" at bounding box center [465, 246] width 152 height 8
type input "4"
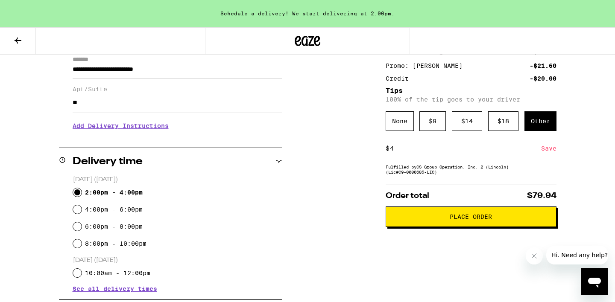
scroll to position [140, 0]
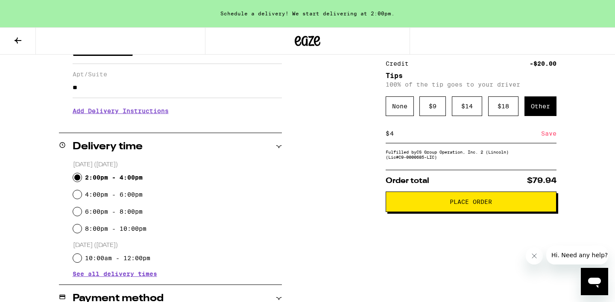
click at [515, 211] on button "Place Order" at bounding box center [471, 202] width 171 height 20
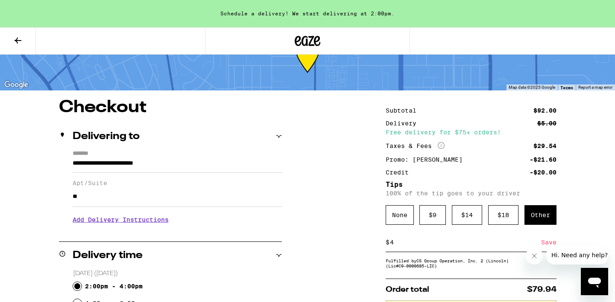
scroll to position [164, 0]
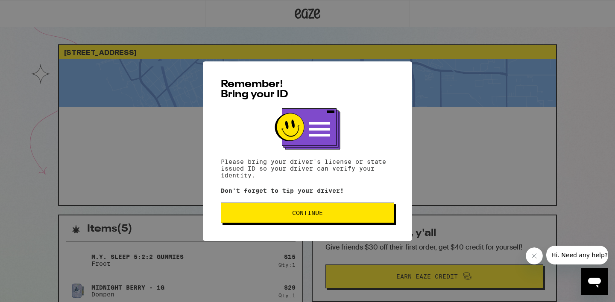
click at [365, 223] on button "Continue" at bounding box center [307, 213] width 173 height 20
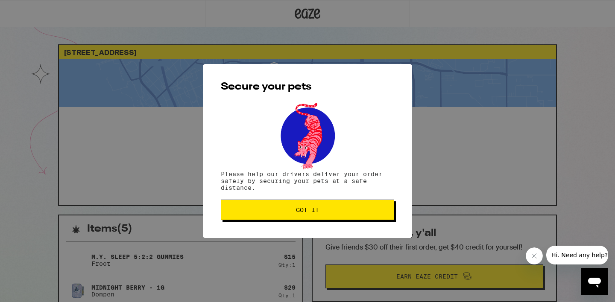
click at [363, 218] on button "Got it" at bounding box center [307, 210] width 173 height 20
